Goal: Transaction & Acquisition: Subscribe to service/newsletter

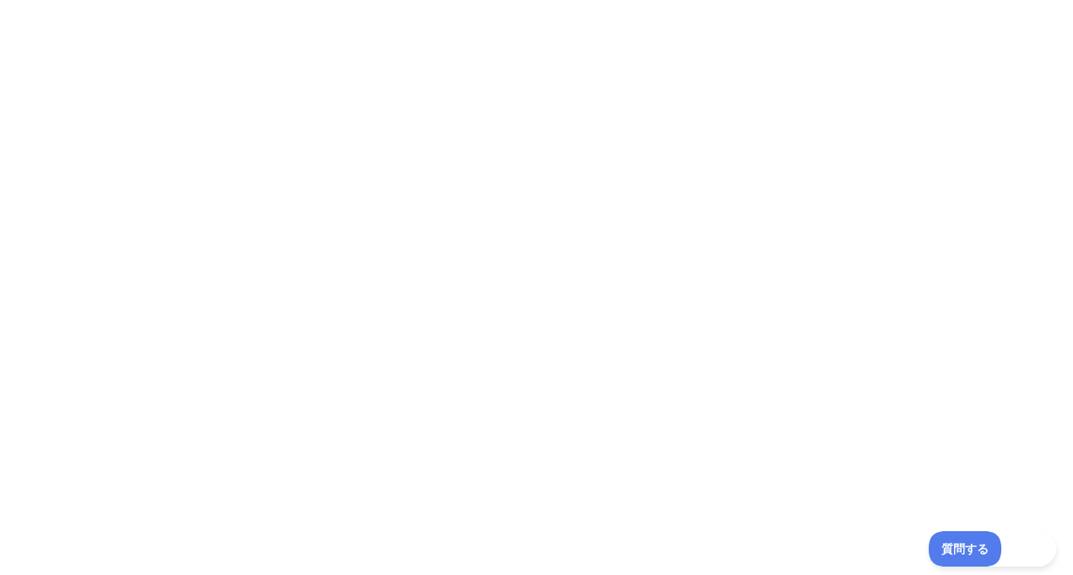
click at [973, 549] on span "質問する" at bounding box center [965, 549] width 73 height 12
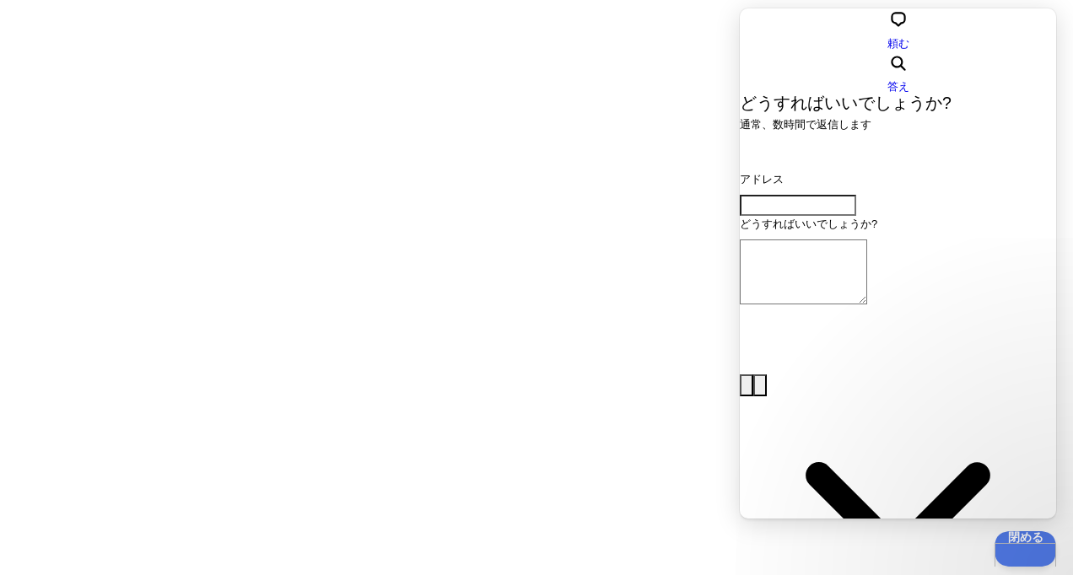
click at [1020, 555] on button "閉める" at bounding box center [1026, 549] width 62 height 35
